Goal: Information Seeking & Learning: Learn about a topic

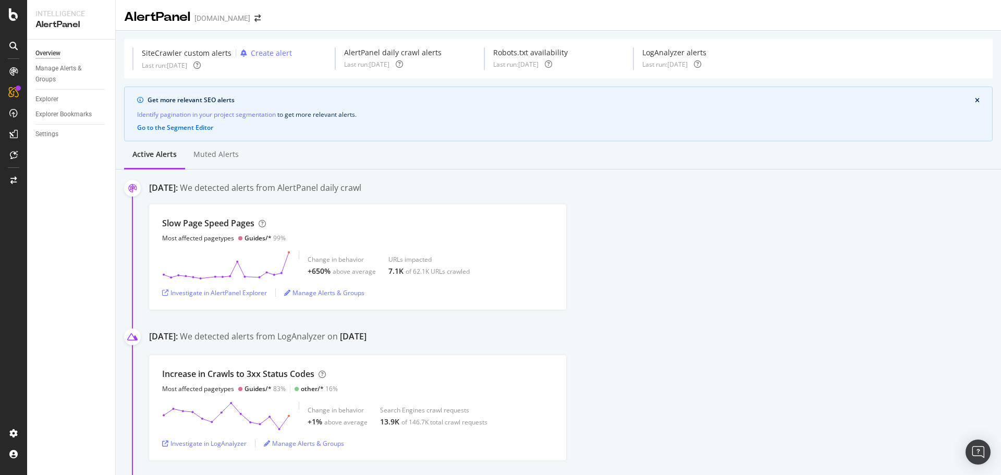
click at [700, 223] on div "Slow Page Speed Pages Most affected pagetypes Guides/* 99% Change in behavior +…" at bounding box center [575, 256] width 852 height 105
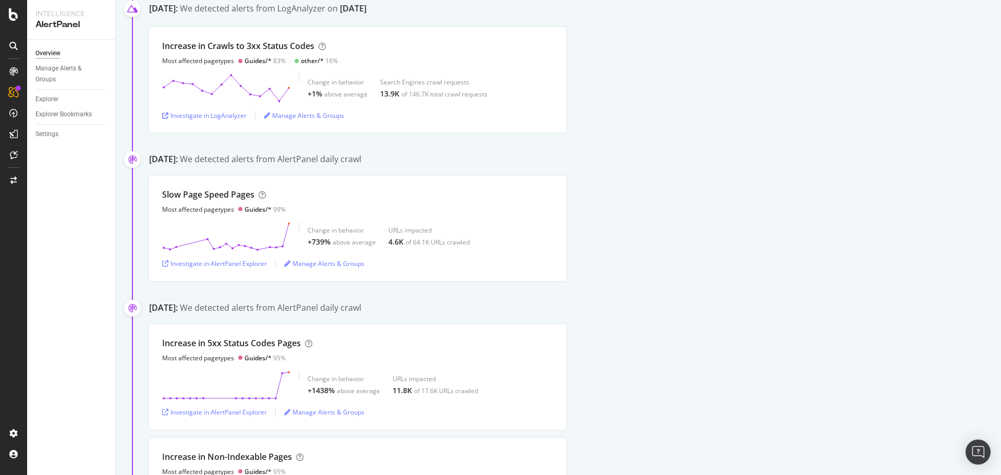
scroll to position [328, 0]
click at [225, 264] on div "Investigate in AlertPanel Explorer" at bounding box center [214, 263] width 105 height 9
